Goal: Find specific page/section: Find specific page/section

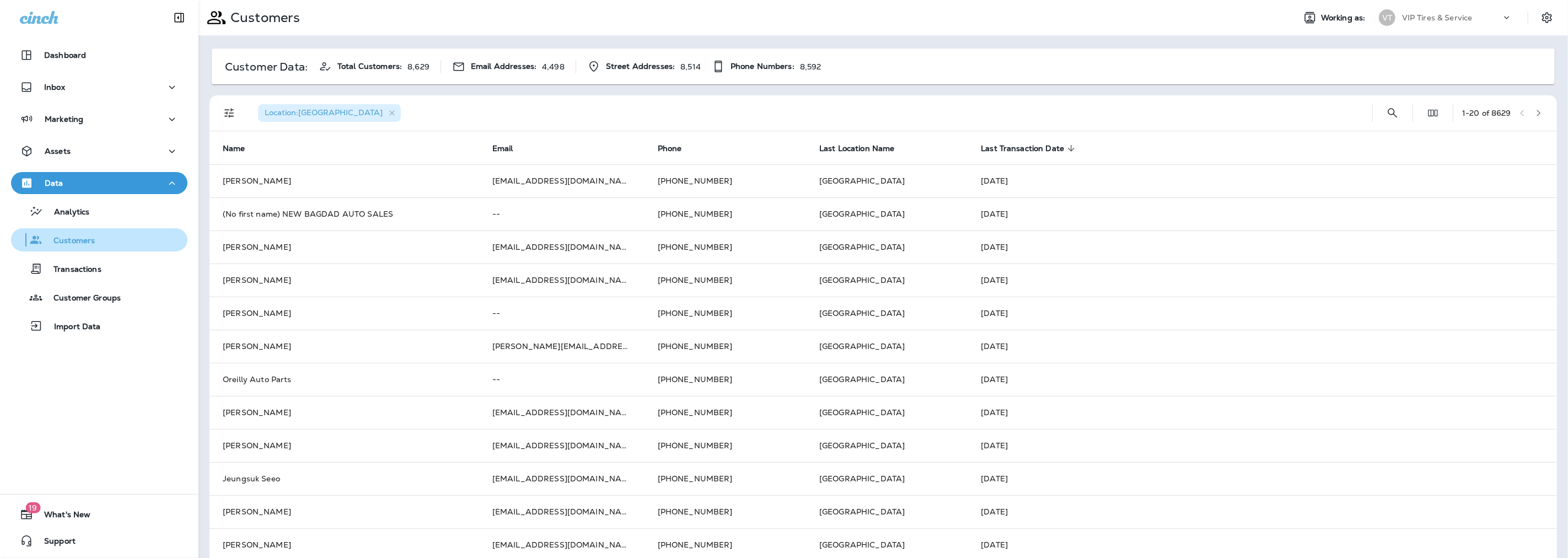
click at [69, 246] on div "Customers" at bounding box center [55, 239] width 79 height 16
click at [387, 113] on icon "button" at bounding box center [392, 113] width 9 height 9
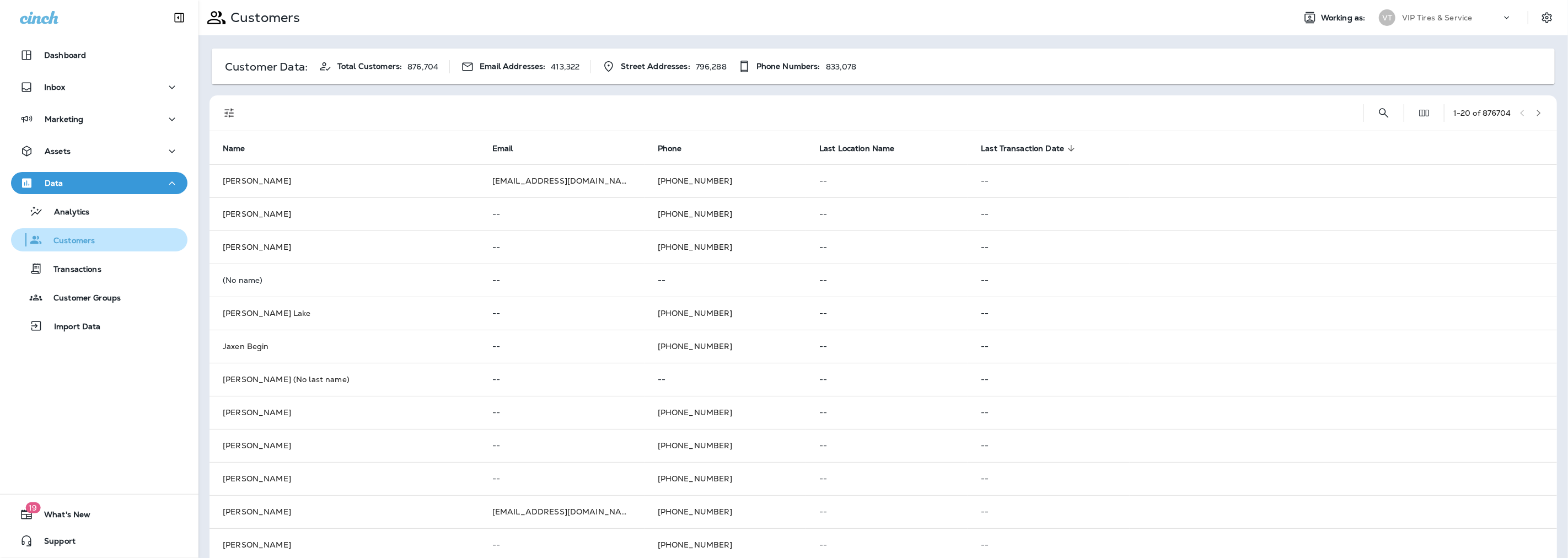
click at [66, 239] on p "Customers" at bounding box center [68, 240] width 52 height 10
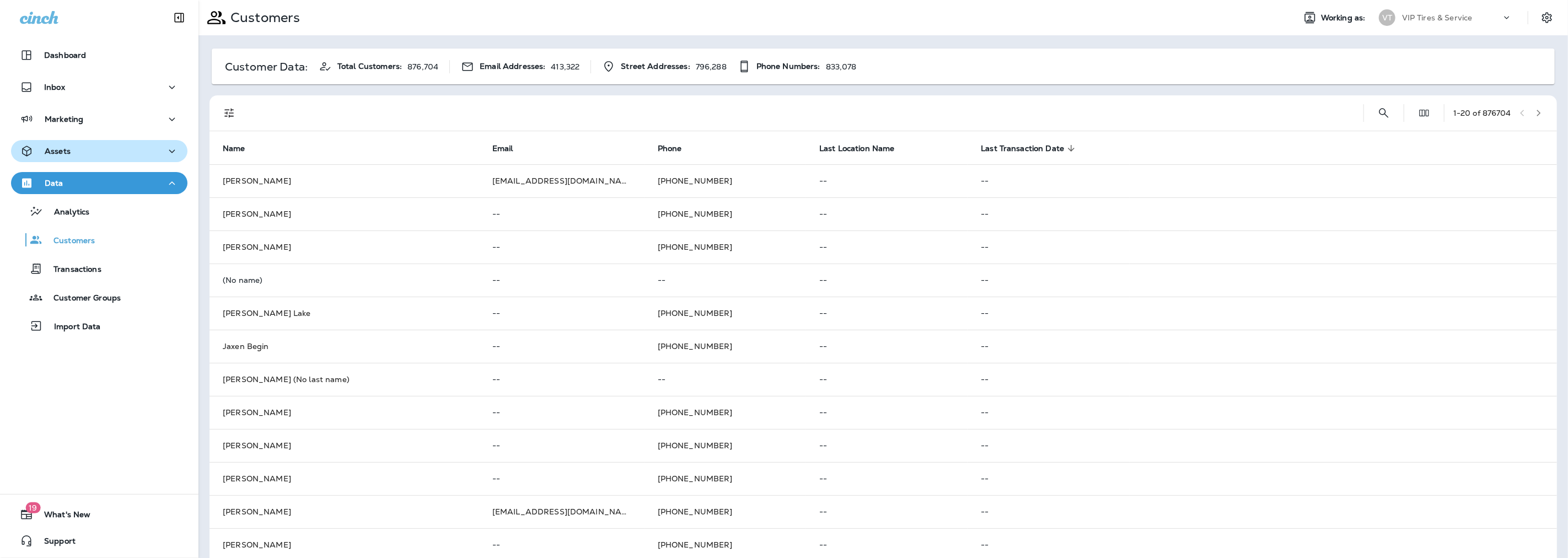
click at [47, 145] on div "Assets" at bounding box center [45, 152] width 51 height 14
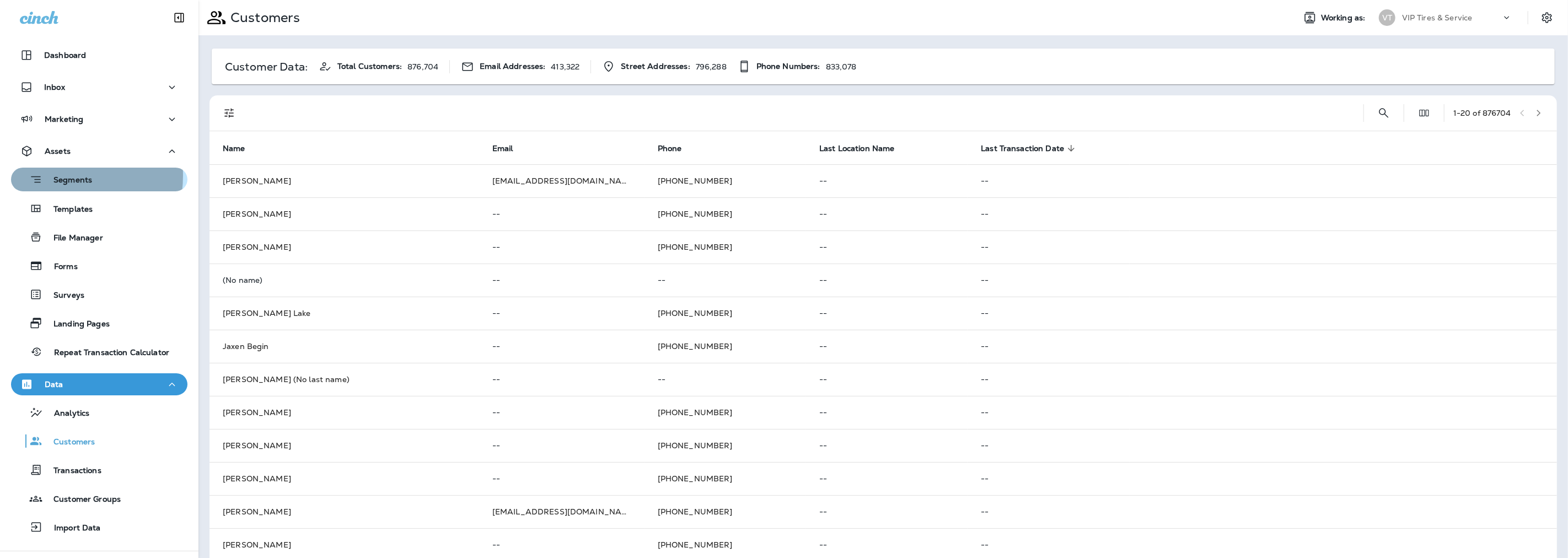
click at [51, 175] on p "Segments" at bounding box center [68, 180] width 50 height 11
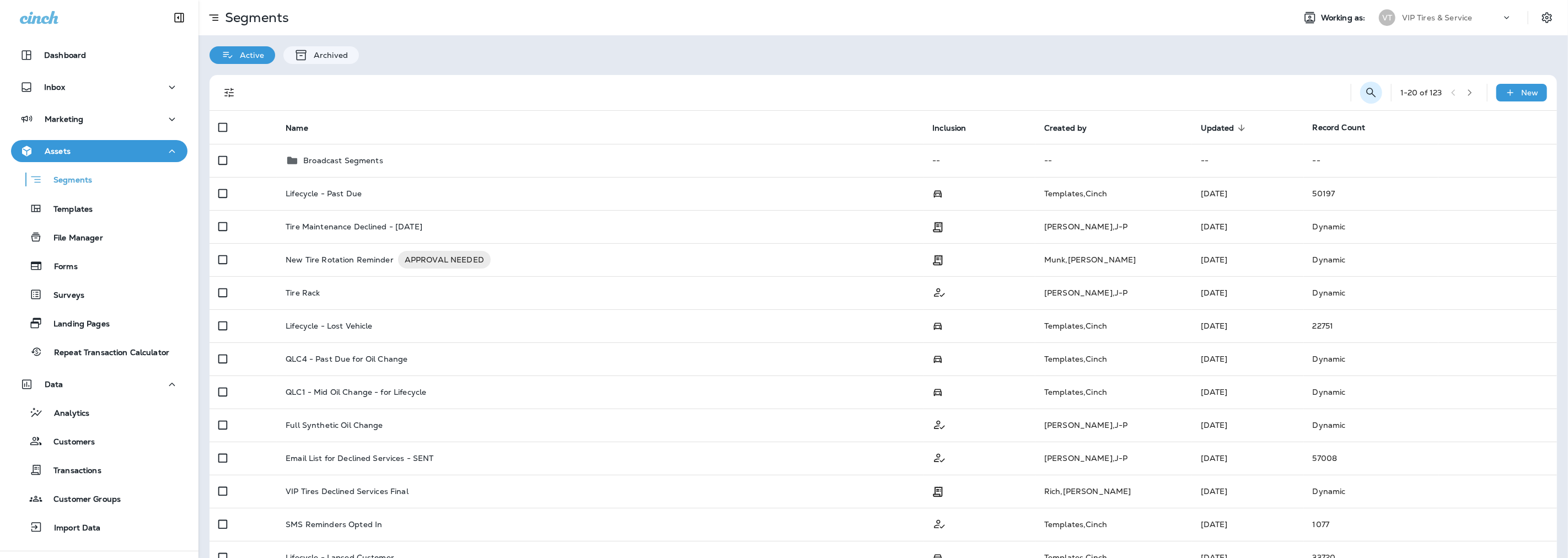
click at [1365, 94] on icon "Search Segments" at bounding box center [1371, 92] width 13 height 13
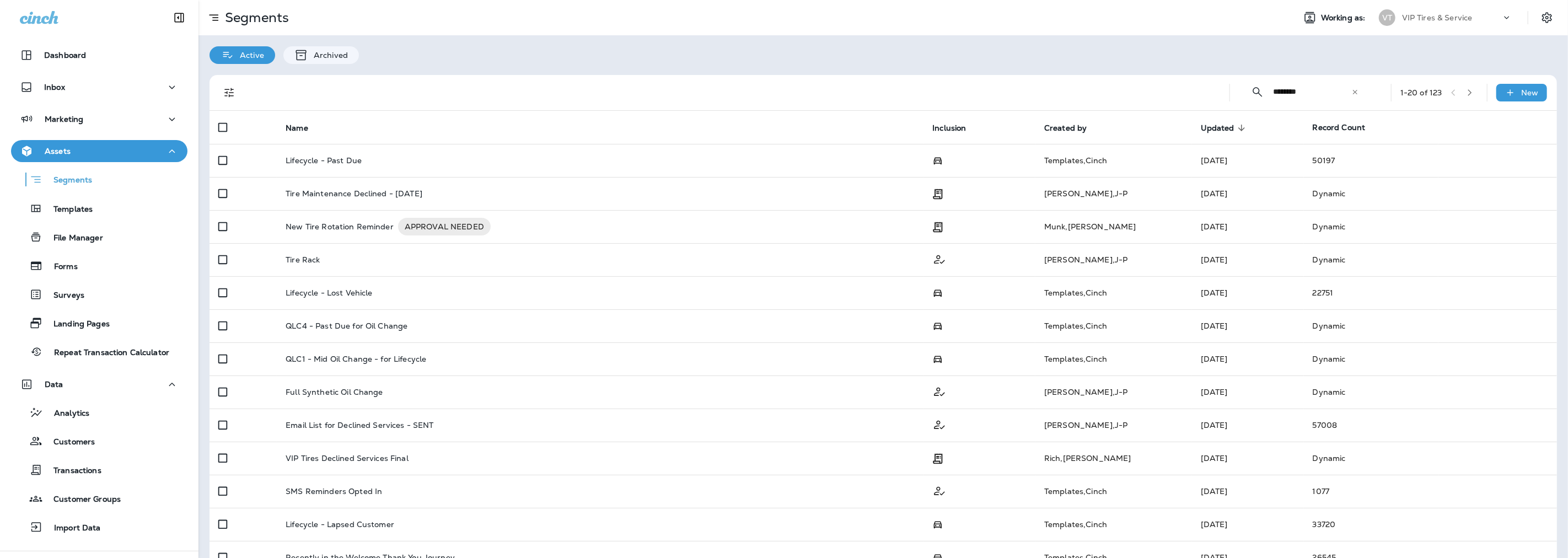
type input "********"
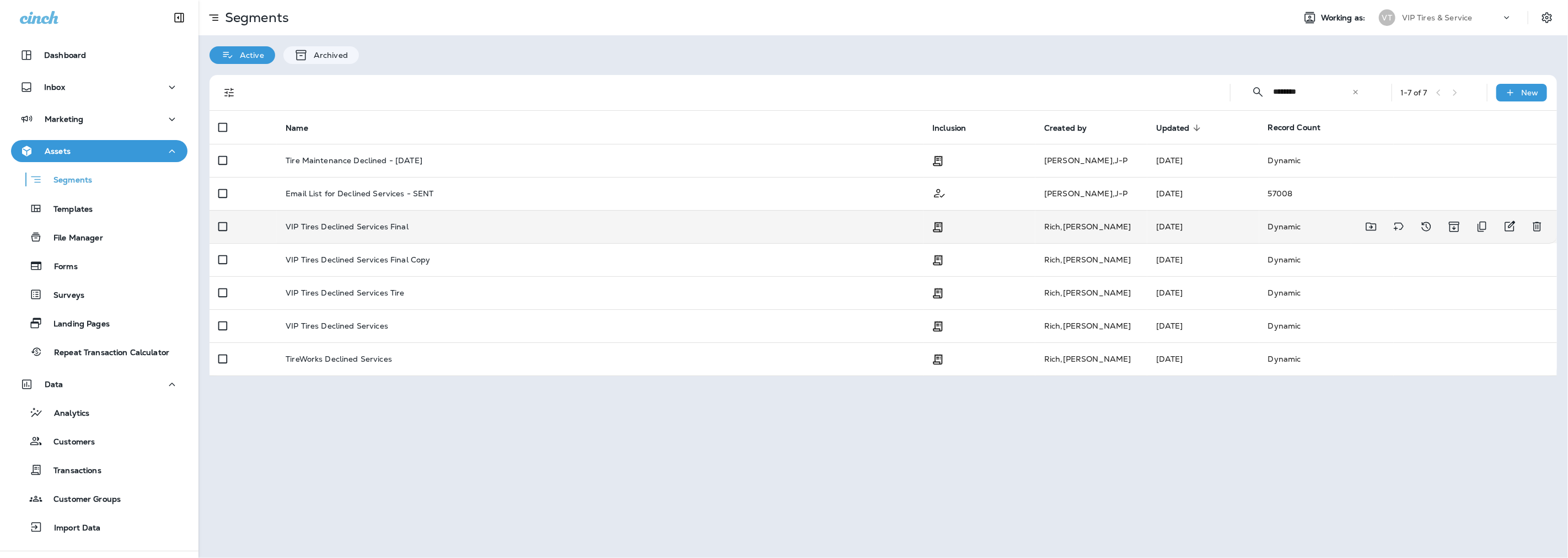
click at [371, 227] on p "VIP Tires Declined Services Final" at bounding box center [347, 226] width 123 height 9
